Goal: Information Seeking & Learning: Learn about a topic

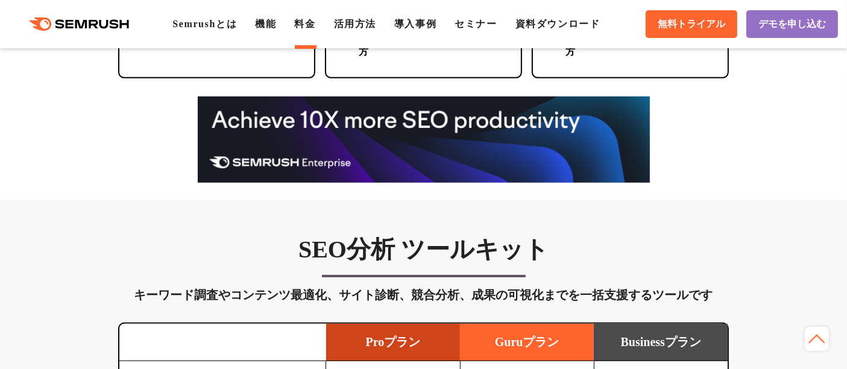
scroll to position [938, 0]
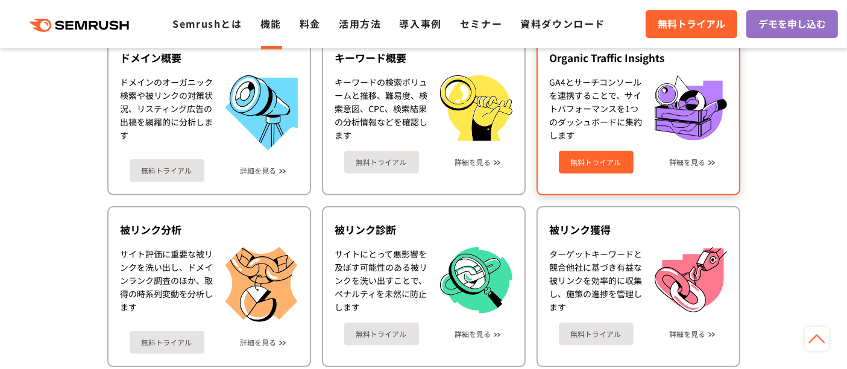
scroll to position [535, 0]
